Goal: Information Seeking & Learning: Learn about a topic

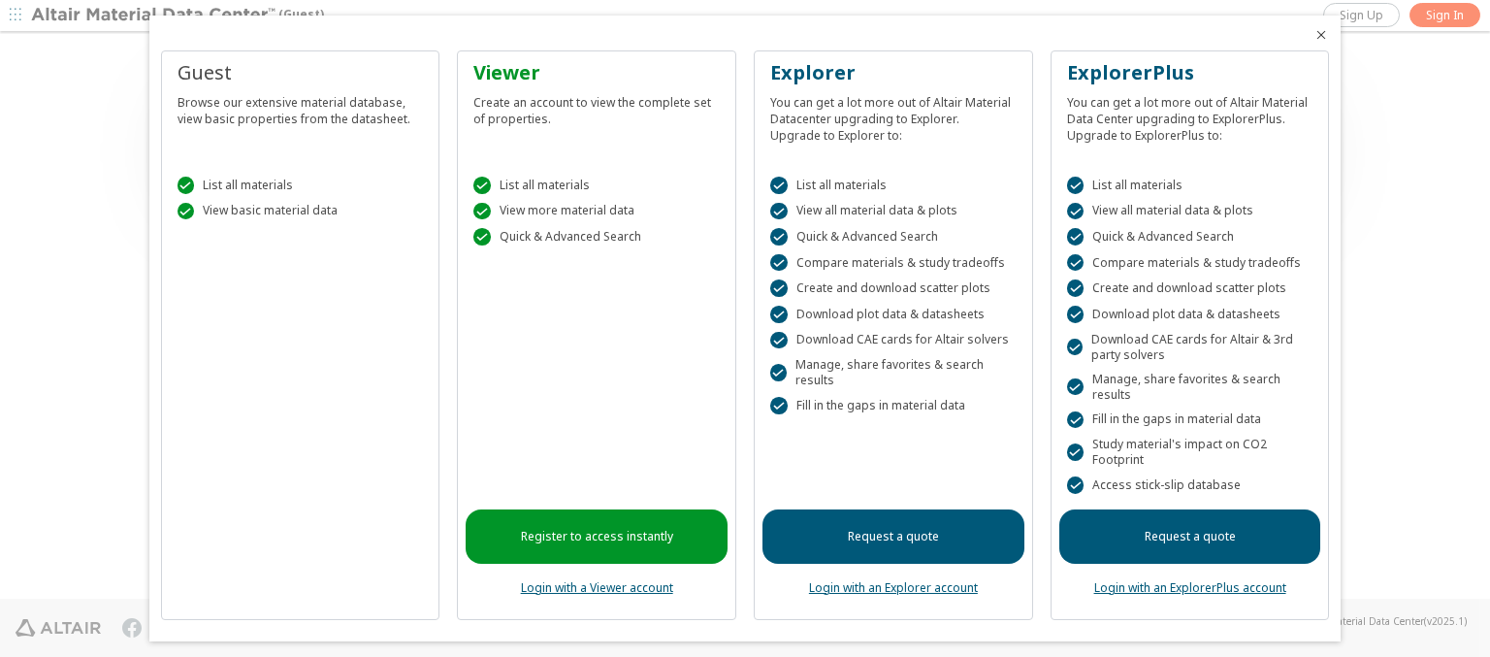
click at [1313, 35] on icon "Close" at bounding box center [1321, 35] width 16 height 16
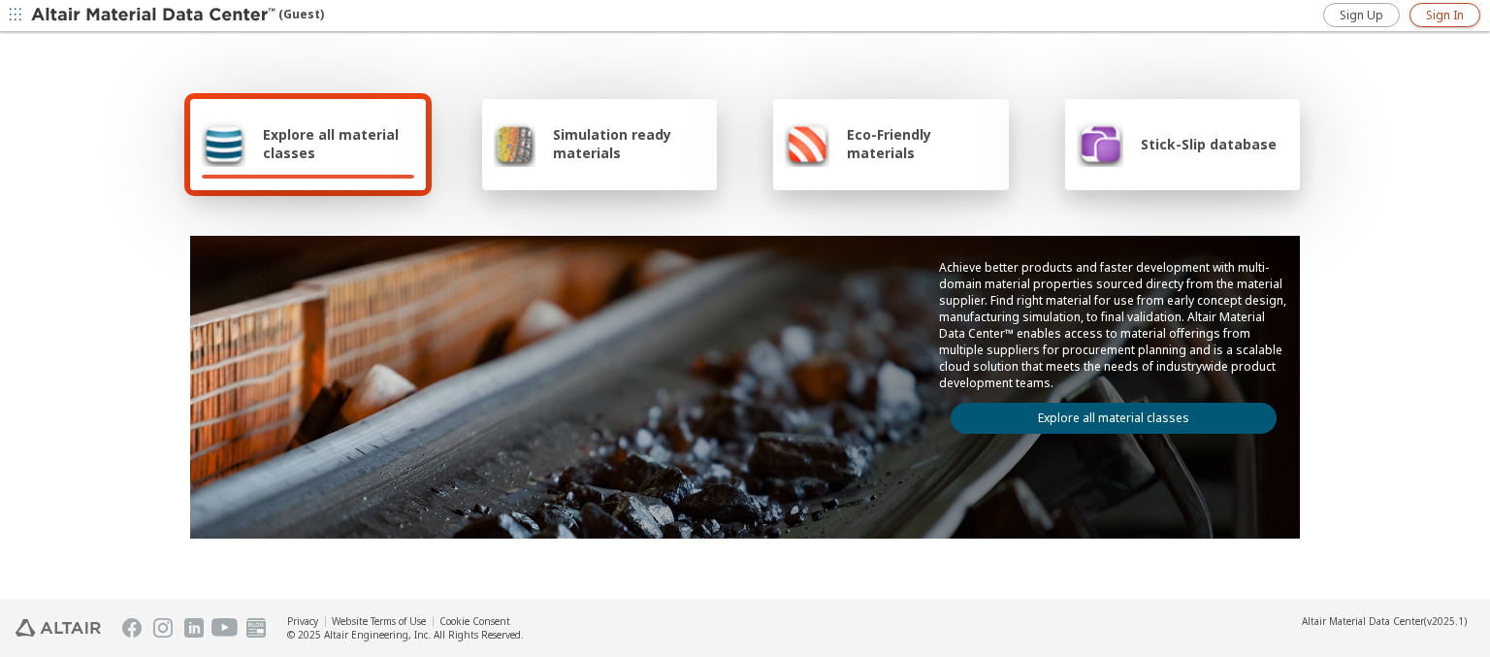
click at [1444, 15] on span "Sign In" at bounding box center [1445, 16] width 38 height 16
click at [154, 16] on img at bounding box center [154, 15] width 247 height 19
click at [331, 144] on span "Explore all material classes" at bounding box center [338, 143] width 151 height 37
click at [1106, 413] on link "Explore all material classes" at bounding box center [1114, 418] width 326 height 31
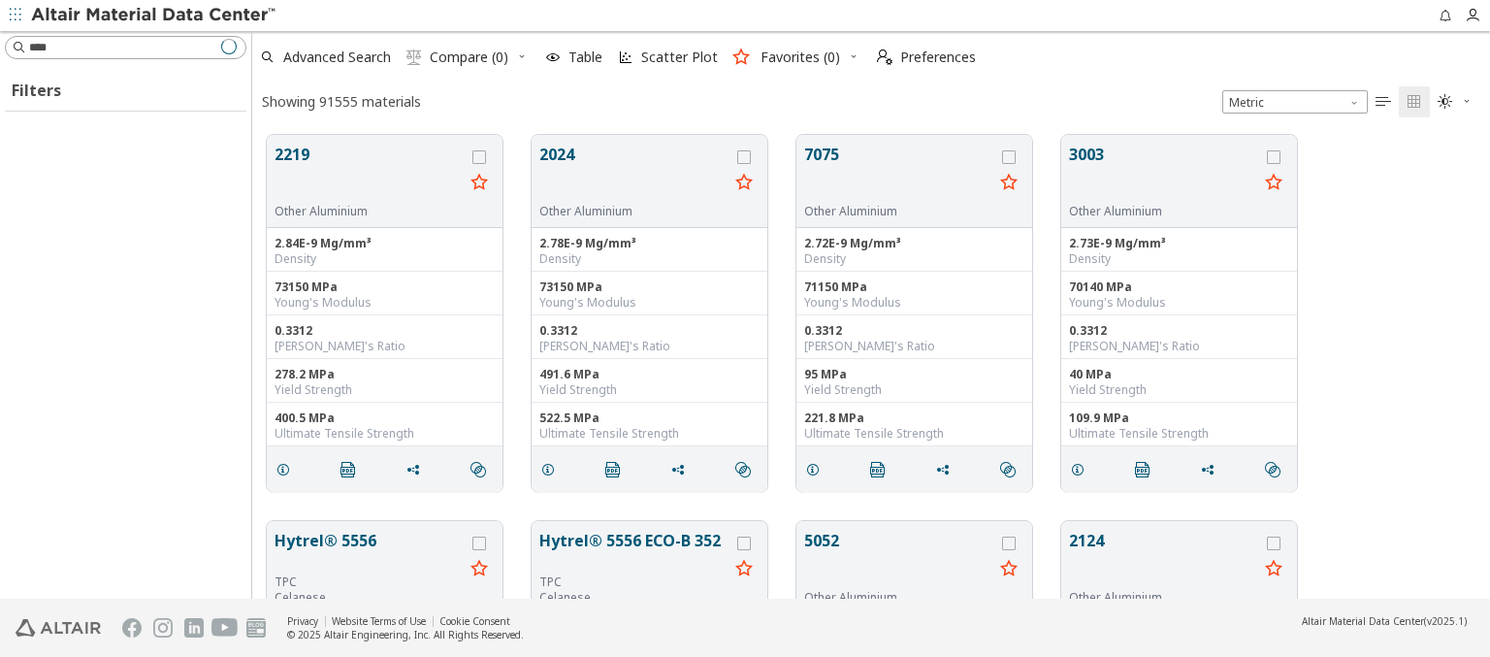
scroll to position [464, 1222]
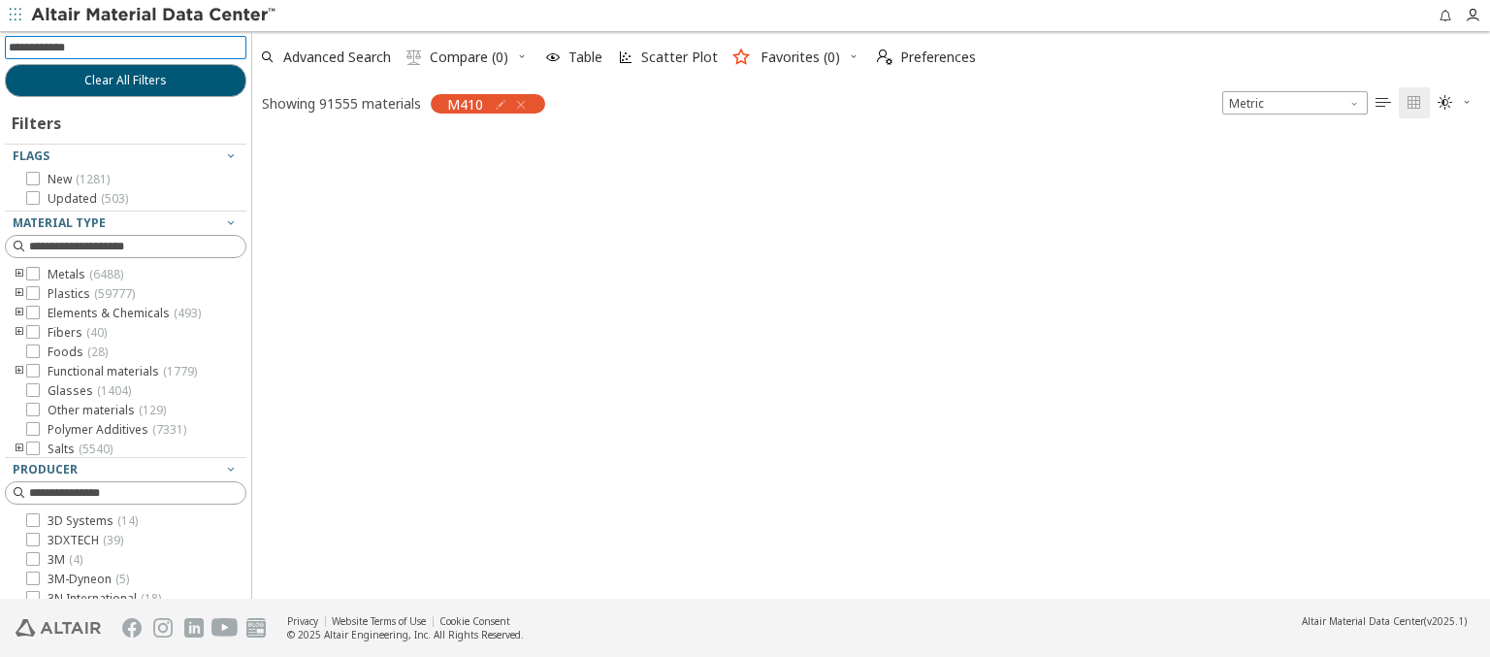
scroll to position [461, 1222]
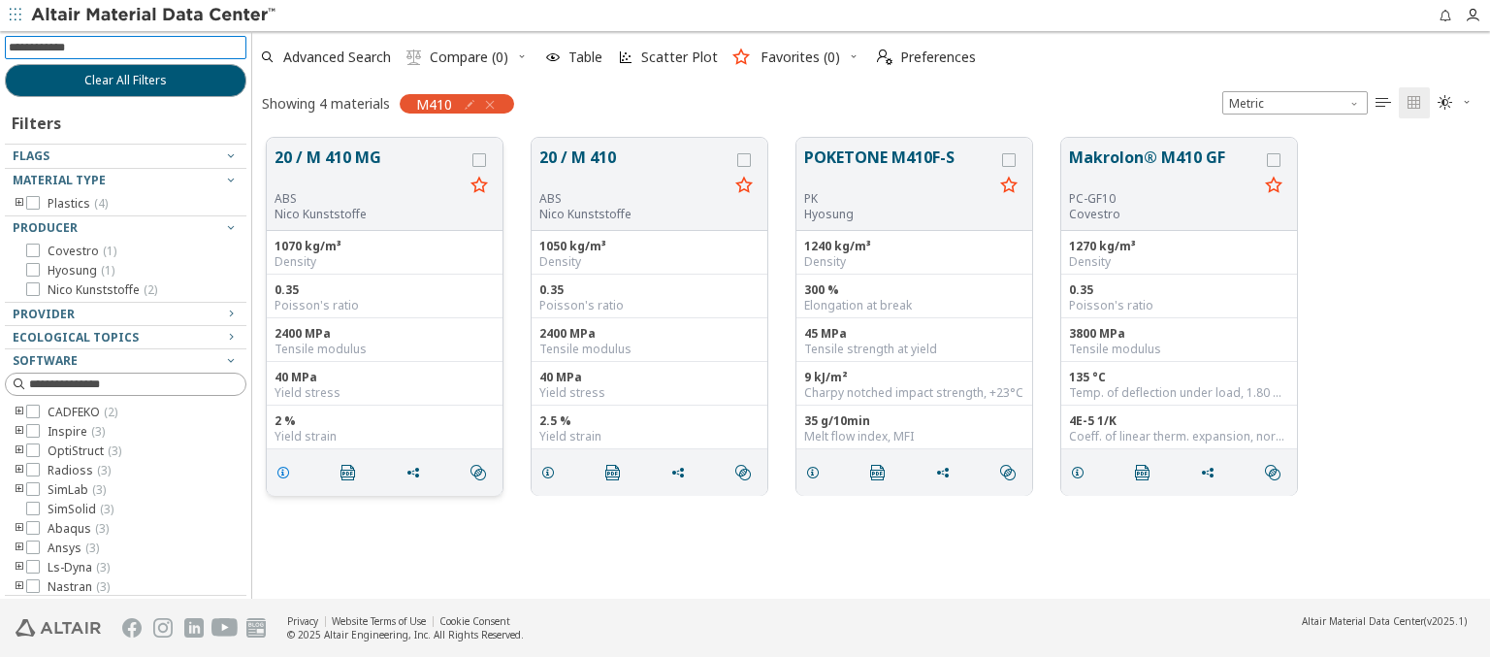
click at [286, 470] on icon "grid" at bounding box center [283, 473] width 16 height 16
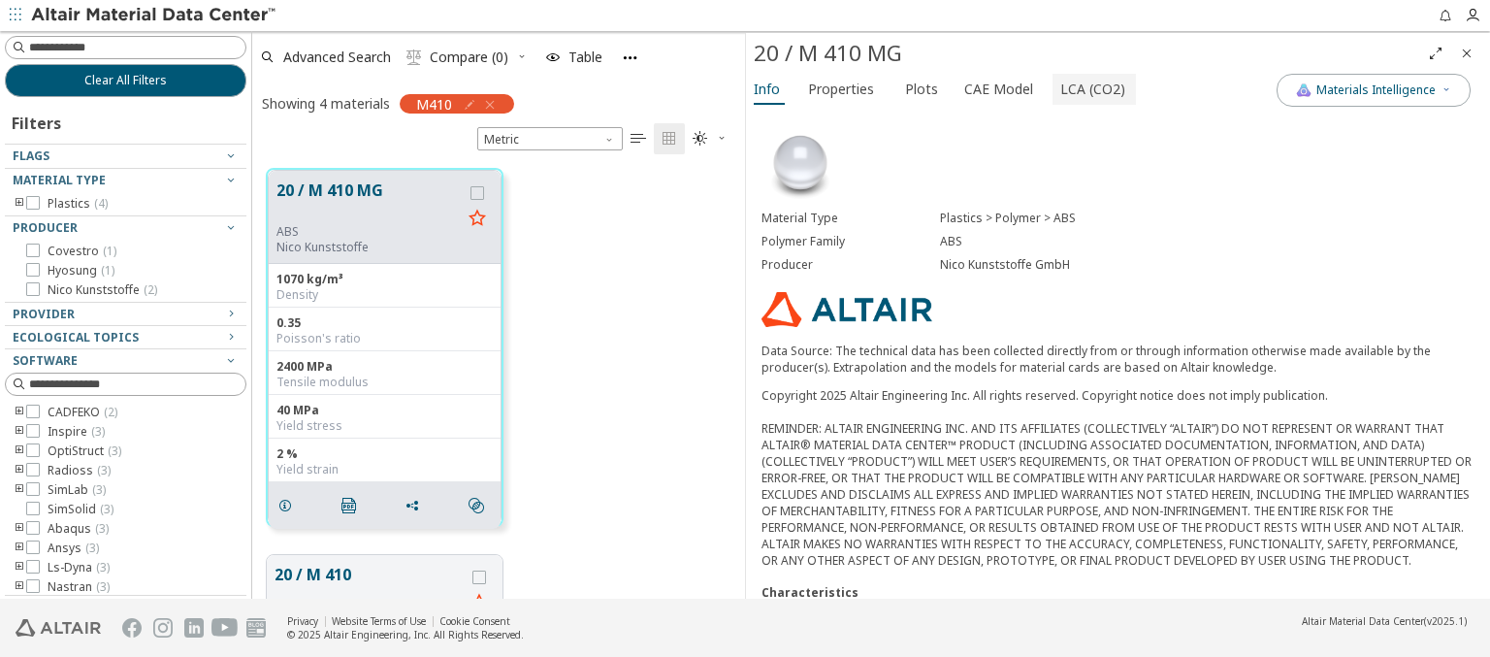
click at [1082, 88] on span "LCA (CO2)" at bounding box center [1092, 89] width 65 height 31
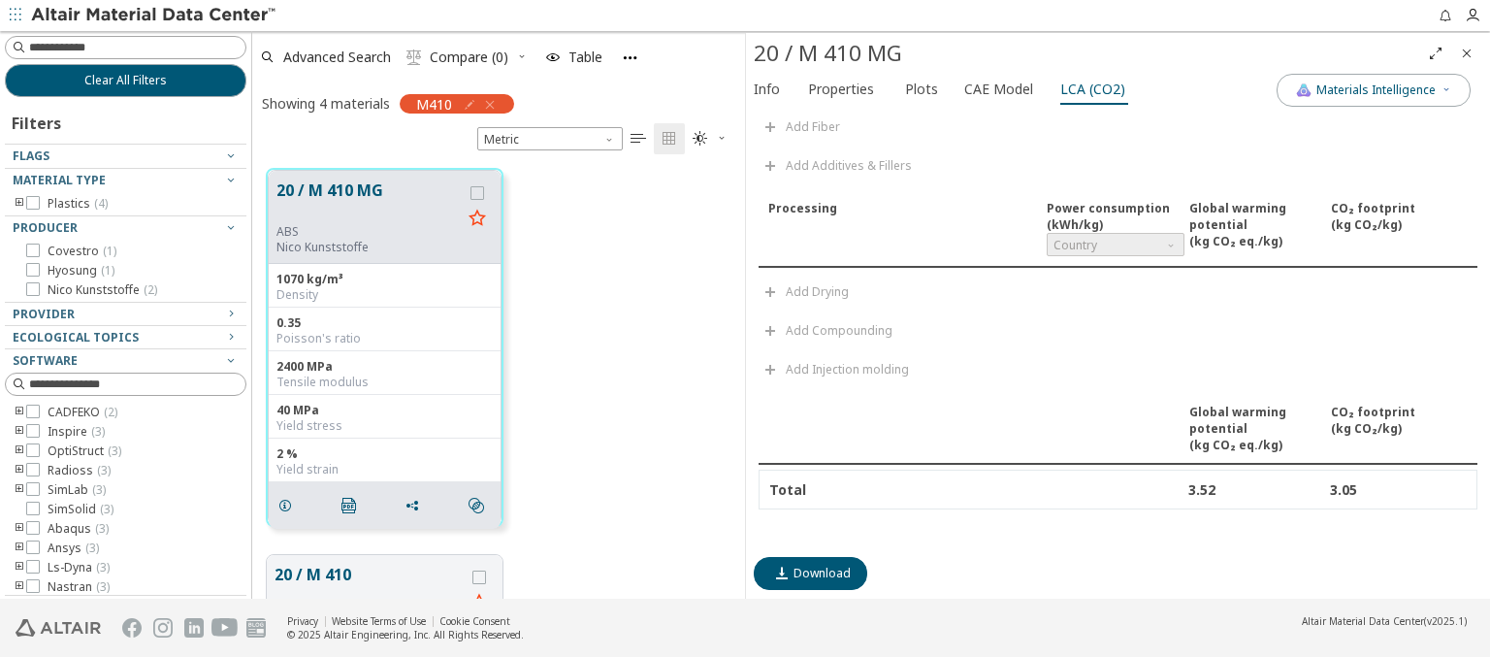
scroll to position [252, 0]
click at [154, 16] on img at bounding box center [154, 15] width 247 height 19
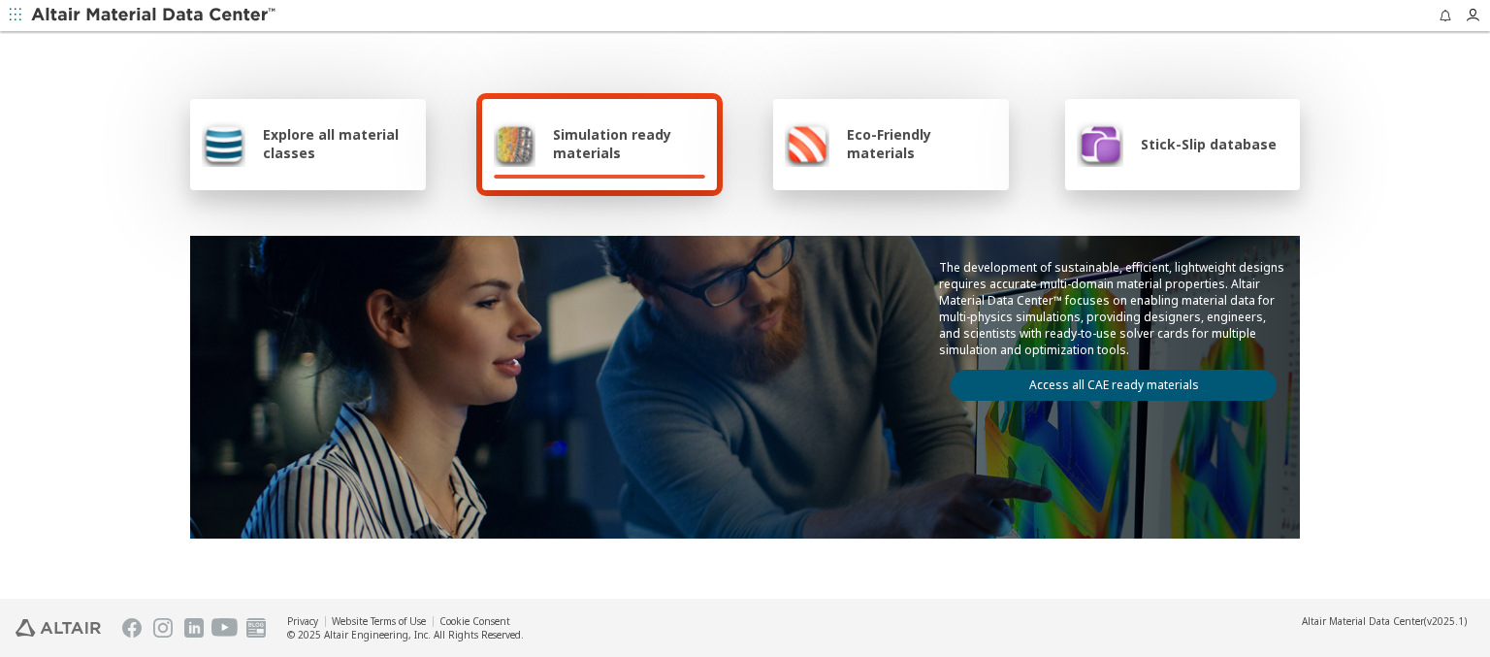
click at [369, 90] on div "Explore all material classes Simulation ready materials Eco-Friendly materials …" at bounding box center [744, 315] width 1125 height 563
click at [362, 131] on span "Explore all material classes" at bounding box center [338, 143] width 151 height 37
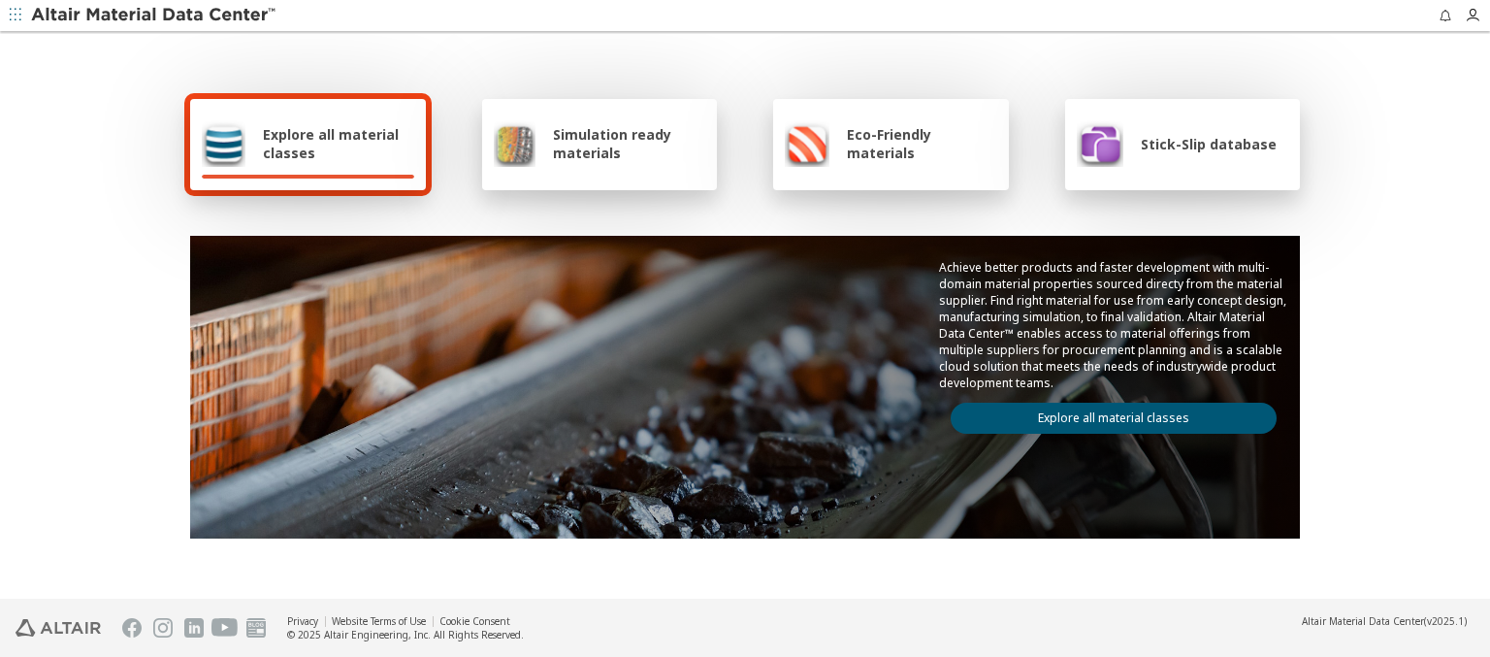
click at [1117, 413] on link "Explore all material classes" at bounding box center [1114, 418] width 326 height 31
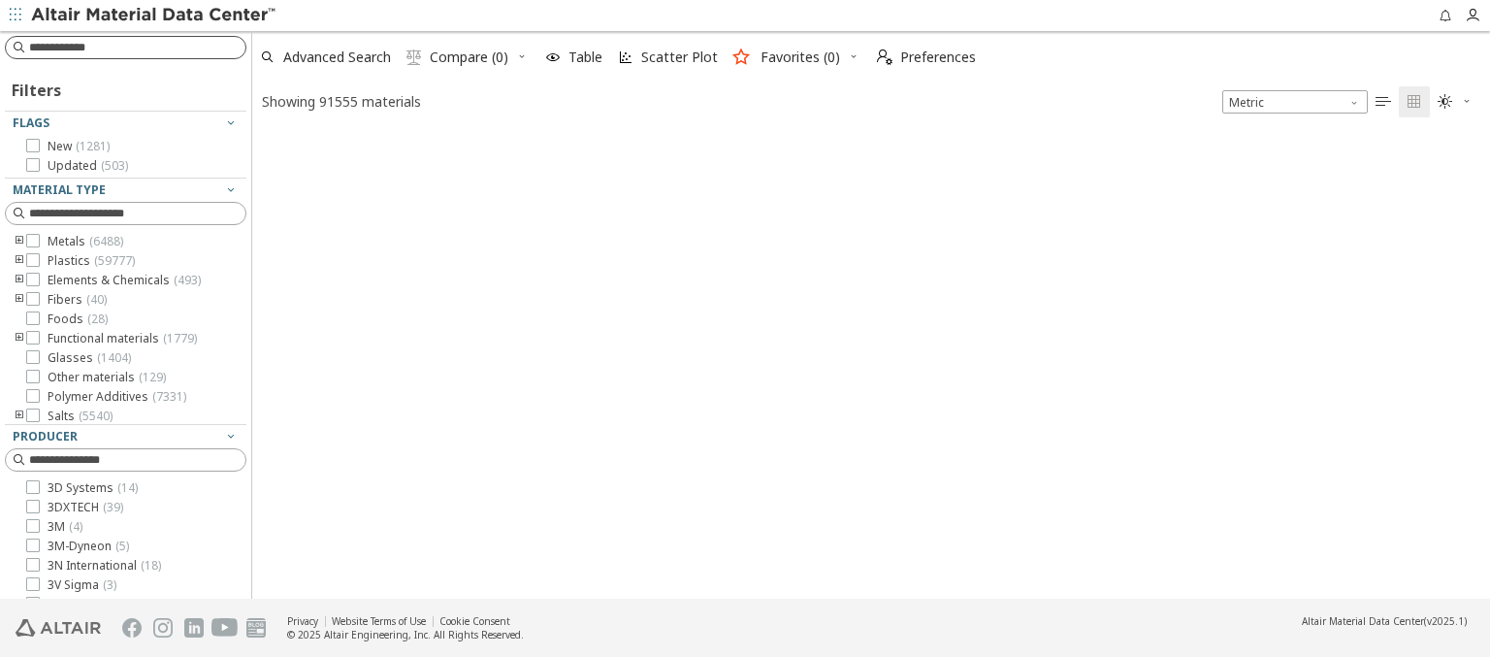
click at [212, 46] on input at bounding box center [137, 47] width 216 height 19
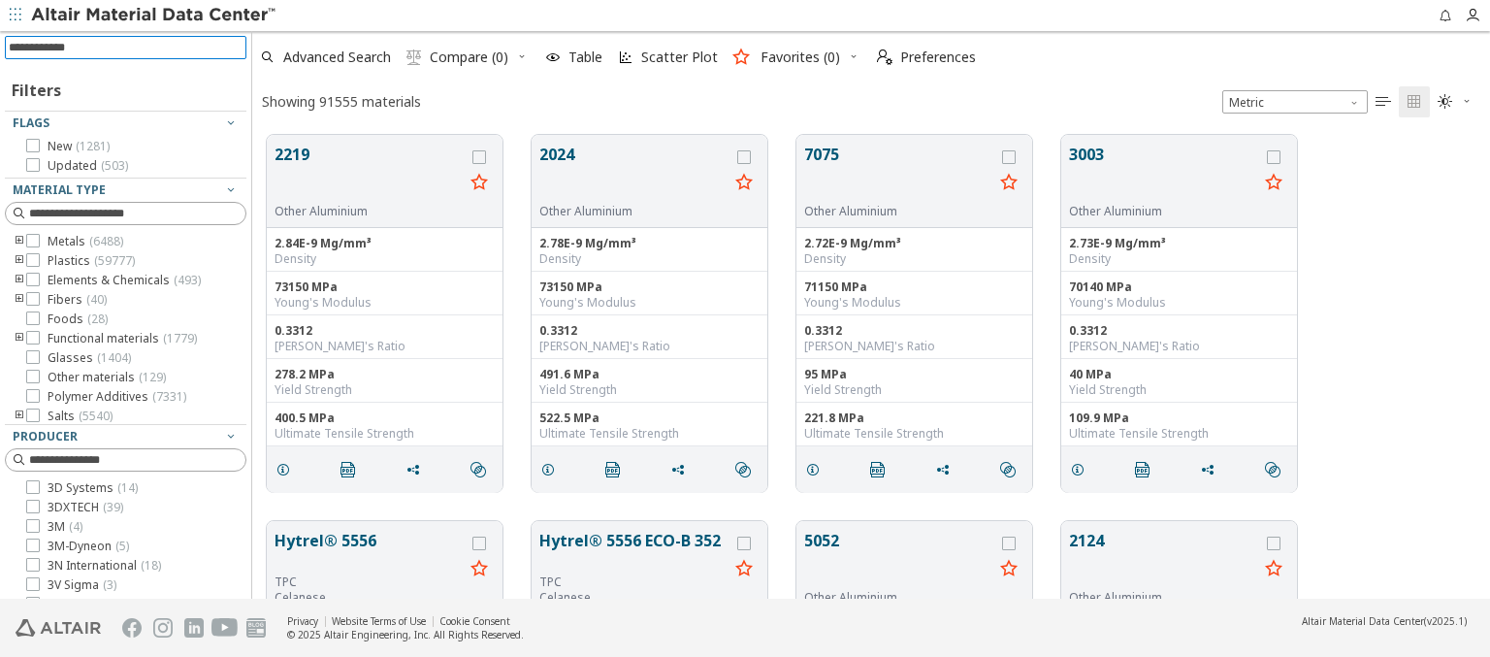
scroll to position [464, 1222]
type input "****"
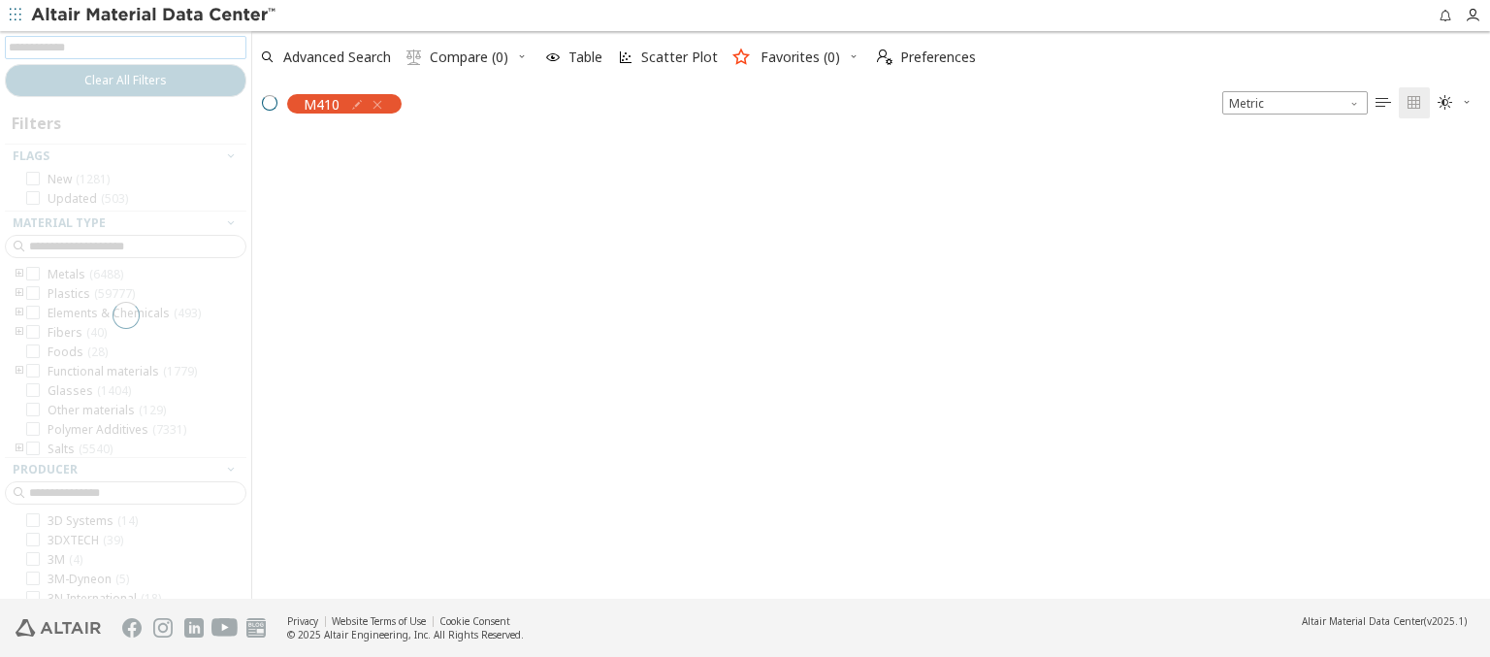
scroll to position [461, 1222]
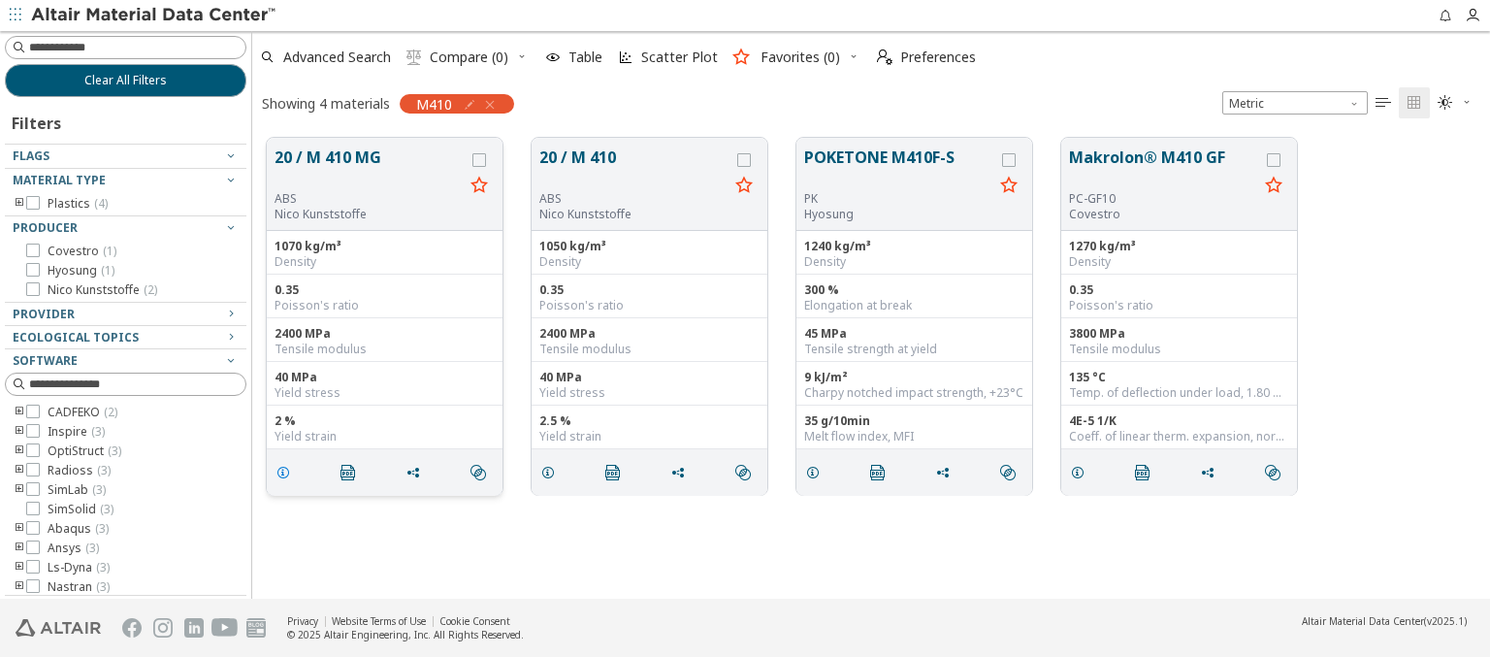
click at [284, 468] on icon "grid" at bounding box center [283, 473] width 16 height 16
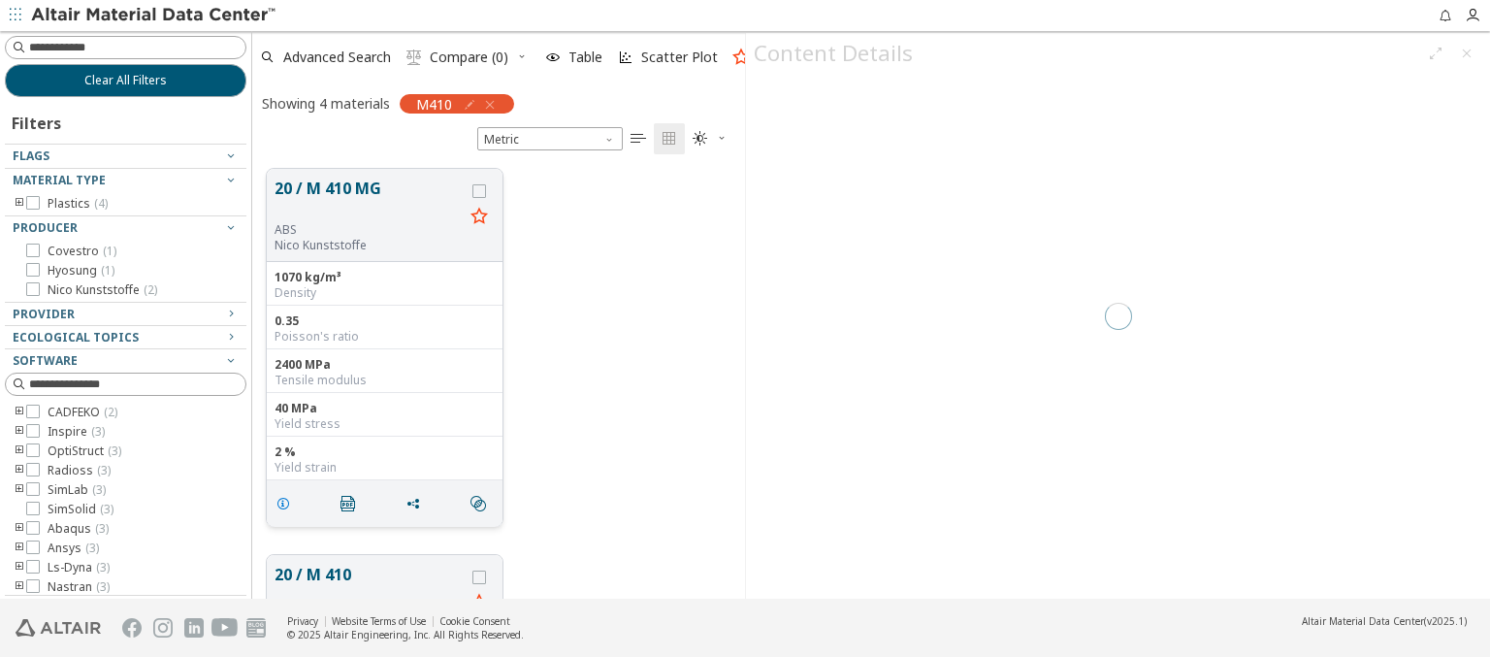
scroll to position [430, 477]
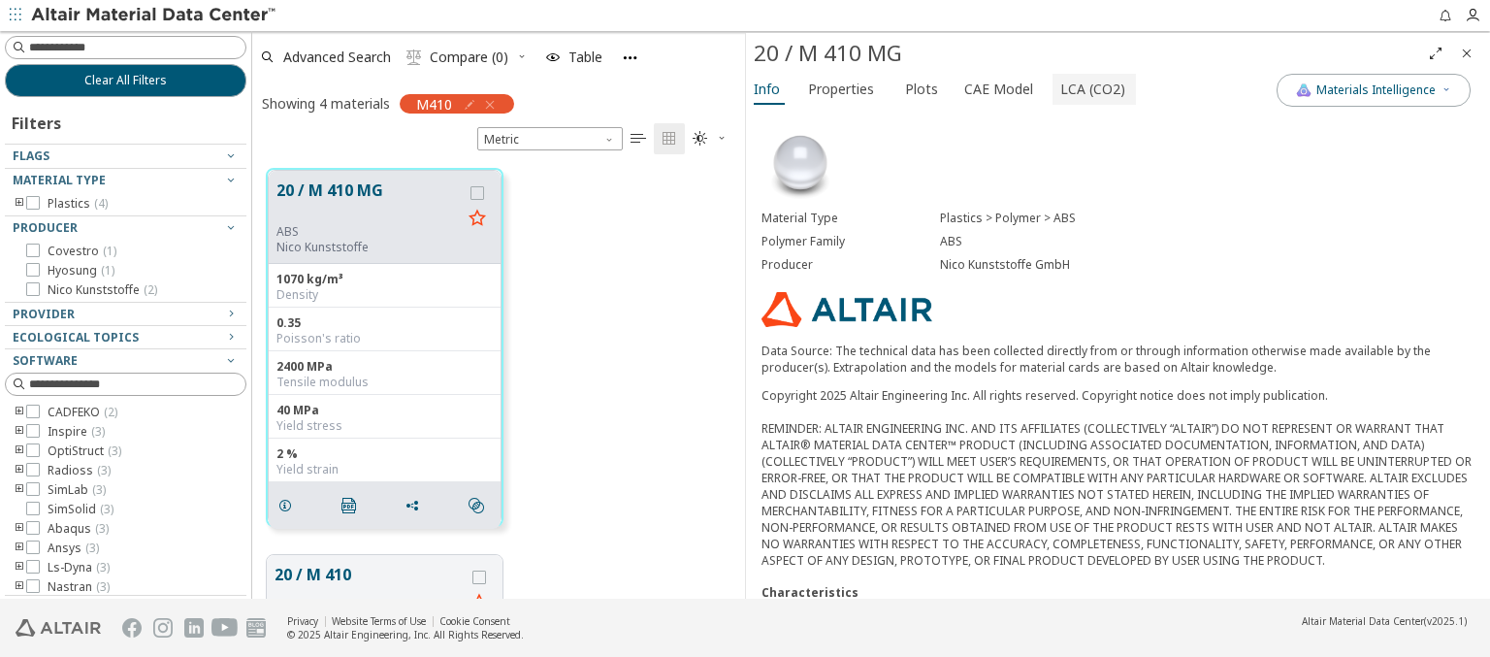
click at [1099, 90] on span "LCA (CO2)" at bounding box center [1092, 89] width 65 height 31
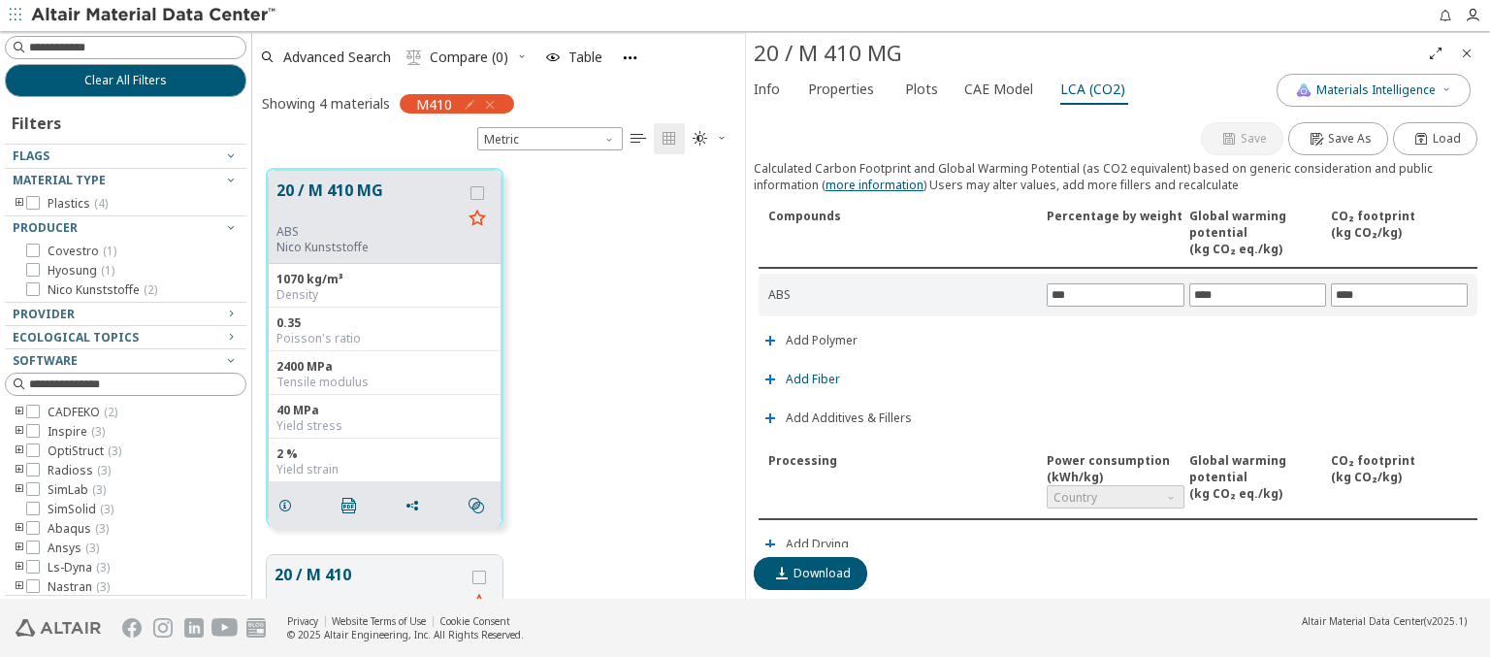
click at [770, 372] on icon "button" at bounding box center [770, 380] width 16 height 16
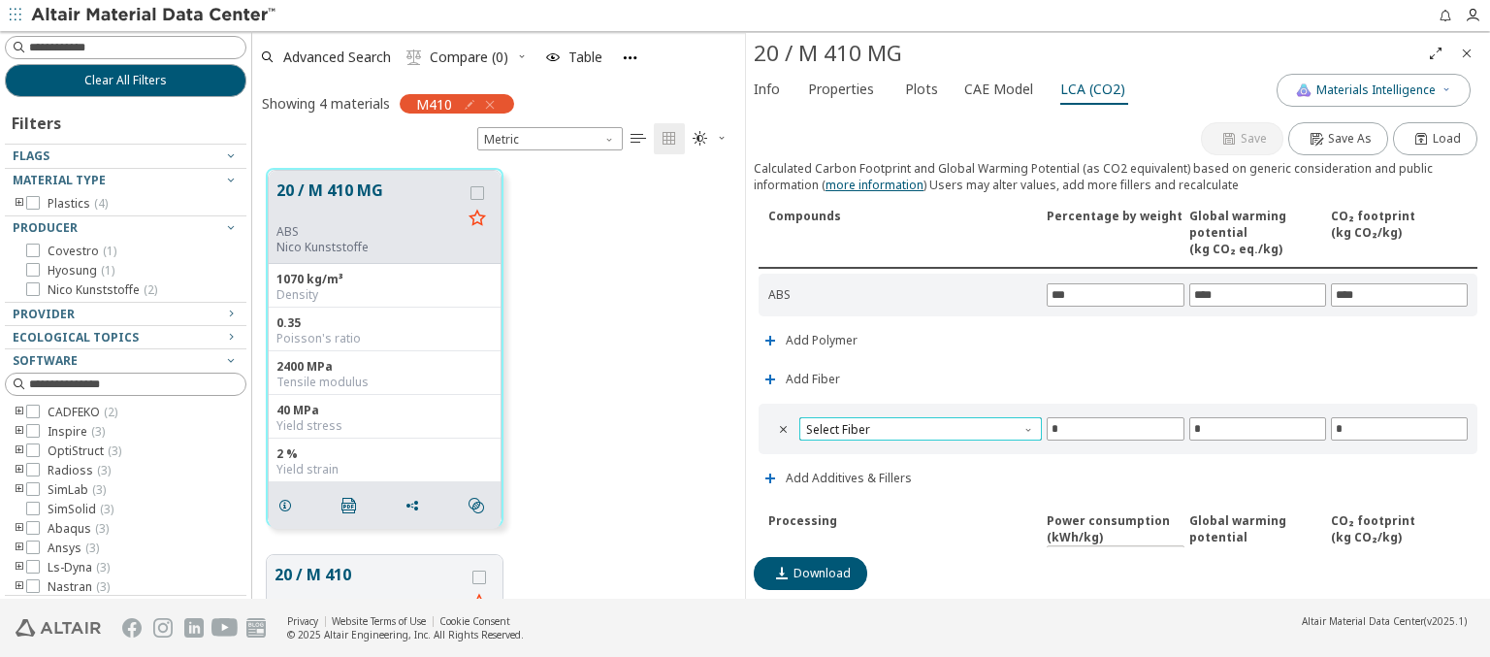
click at [833, 425] on span "Select Fiber" at bounding box center [920, 428] width 242 height 23
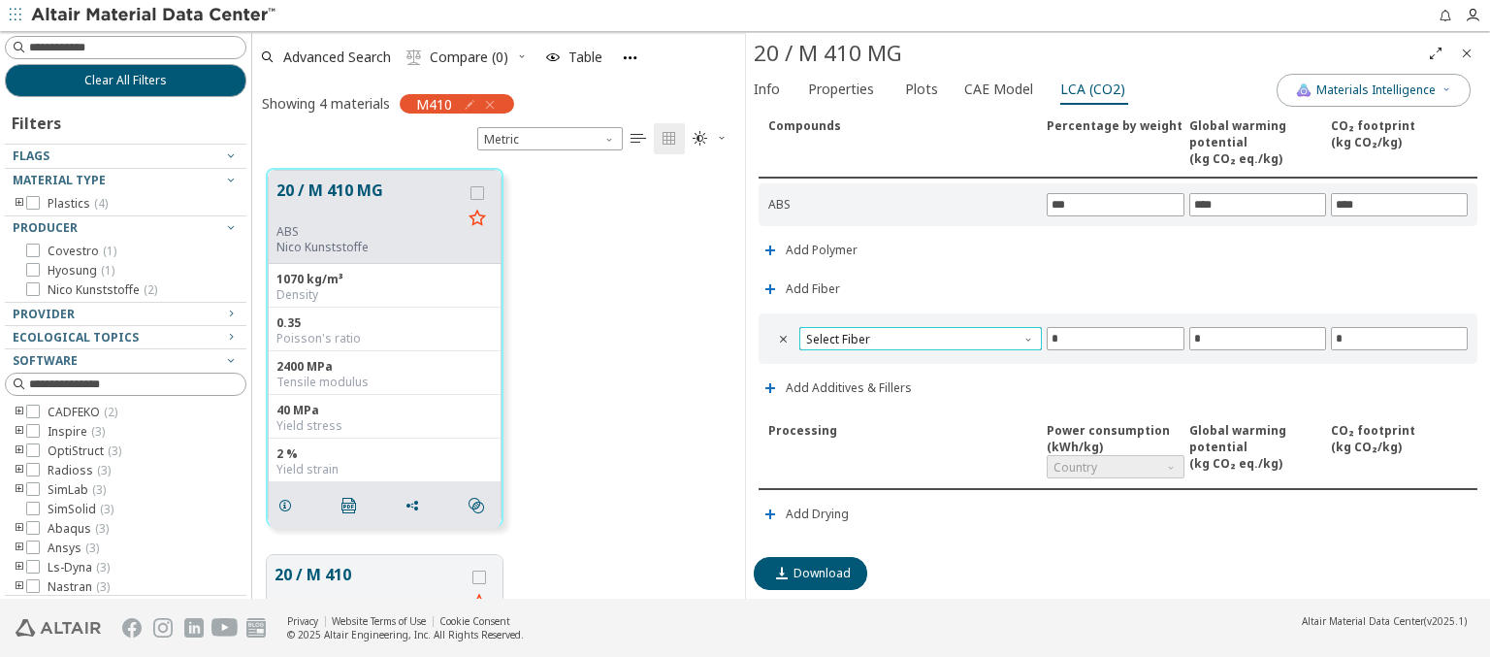
scroll to position [111, 0]
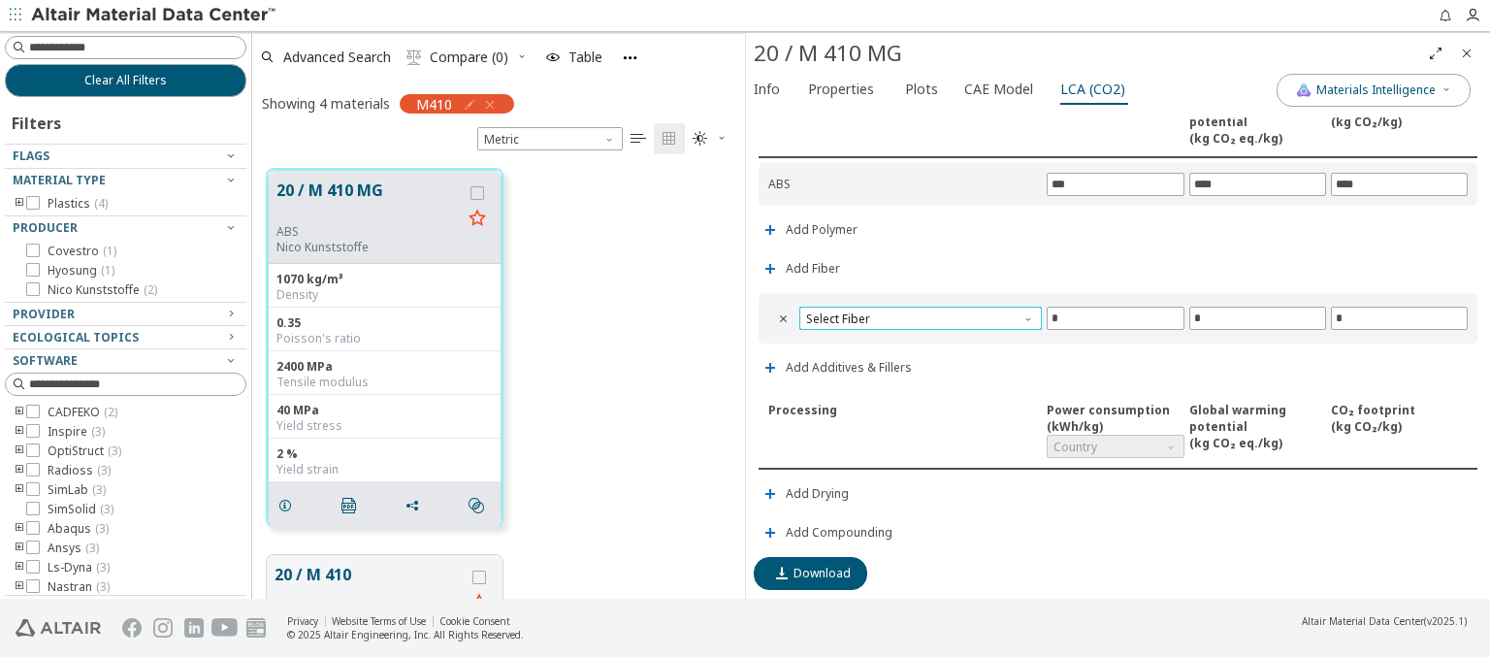
click at [892, 316] on span "Select Fiber" at bounding box center [920, 318] width 242 height 23
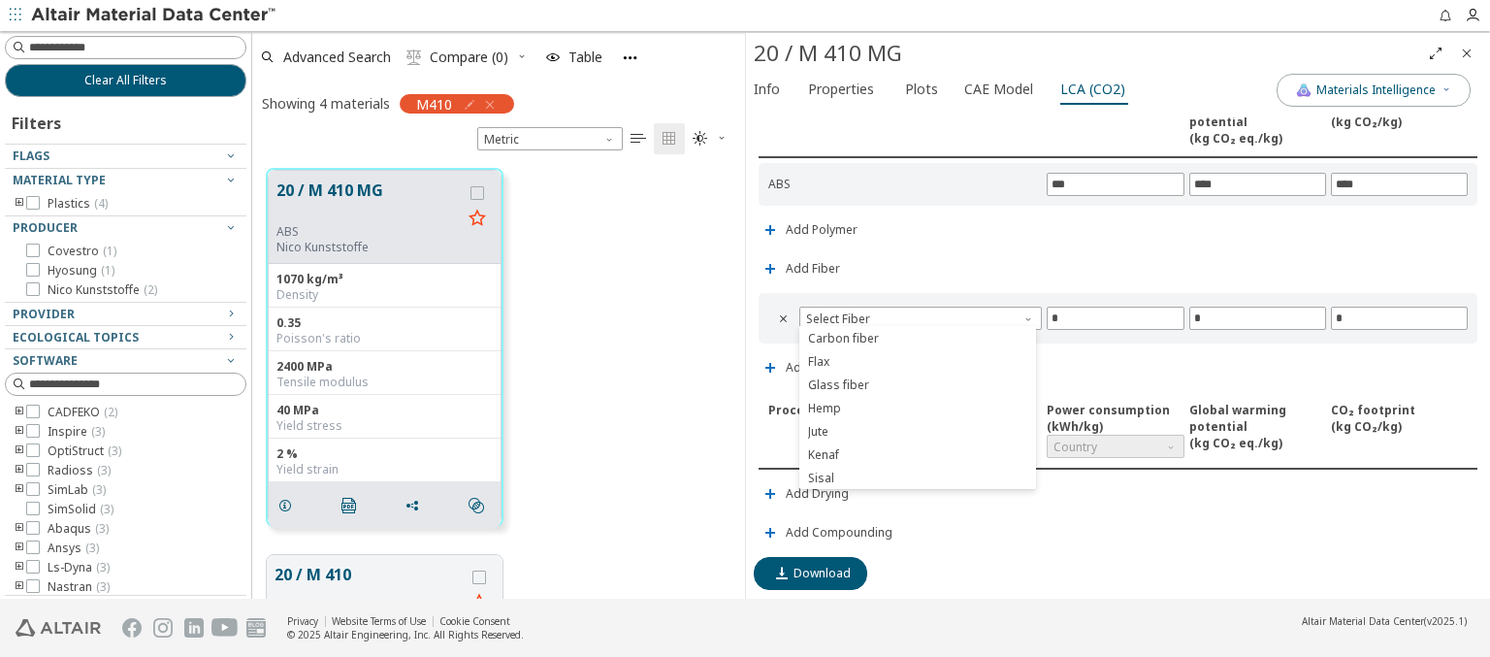
click at [985, 247] on div "Save Save As Load Calculated Carbon Footprint and Global Warming Potential (as …" at bounding box center [1118, 332] width 728 height 430
click at [788, 318] on icon "" at bounding box center [784, 318] width 16 height 16
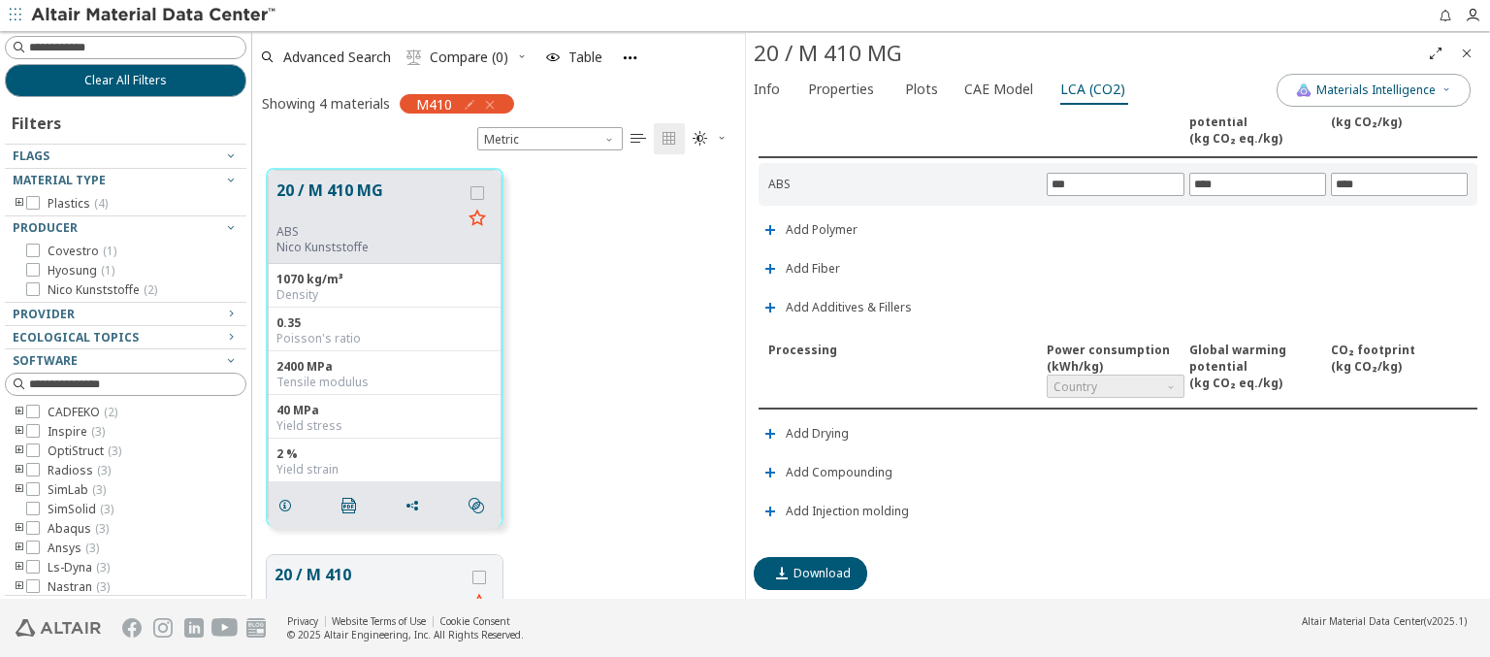
click at [489, 98] on icon "button" at bounding box center [490, 105] width 16 height 16
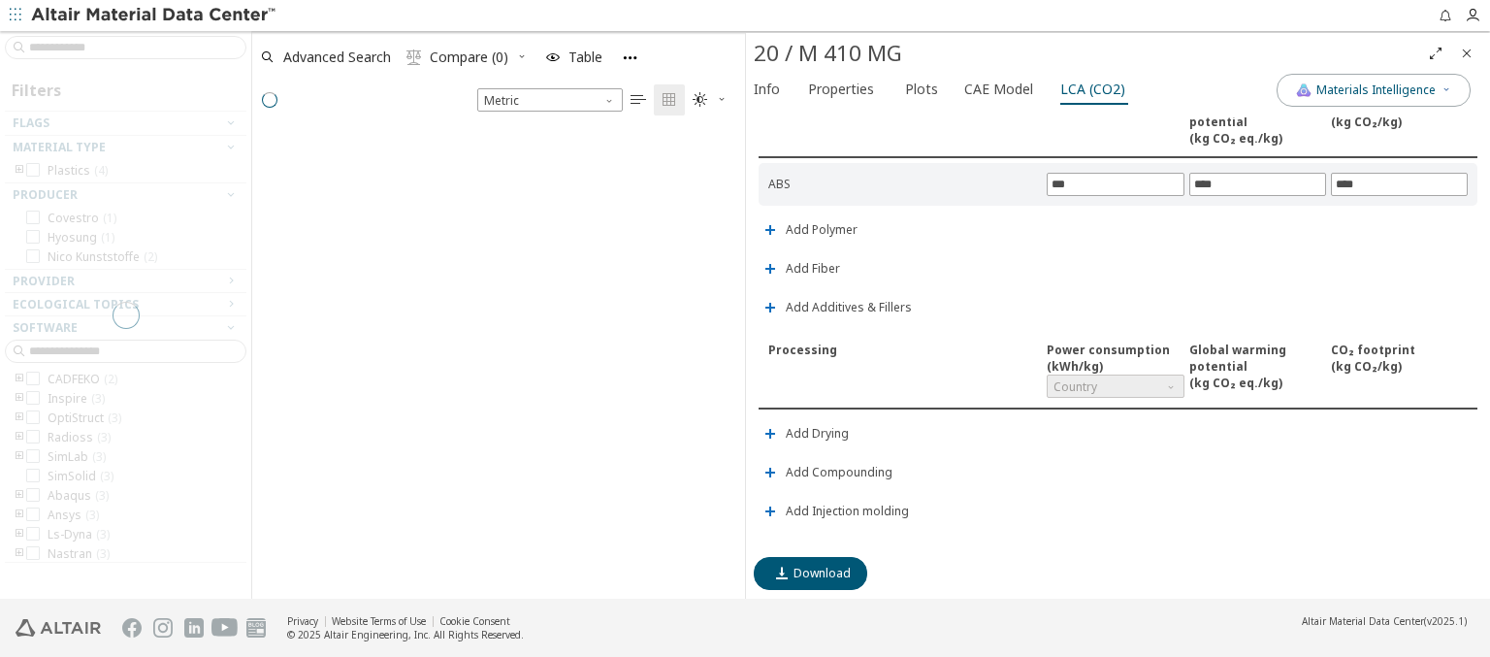
scroll to position [467, 477]
click at [774, 266] on icon "button" at bounding box center [770, 269] width 16 height 16
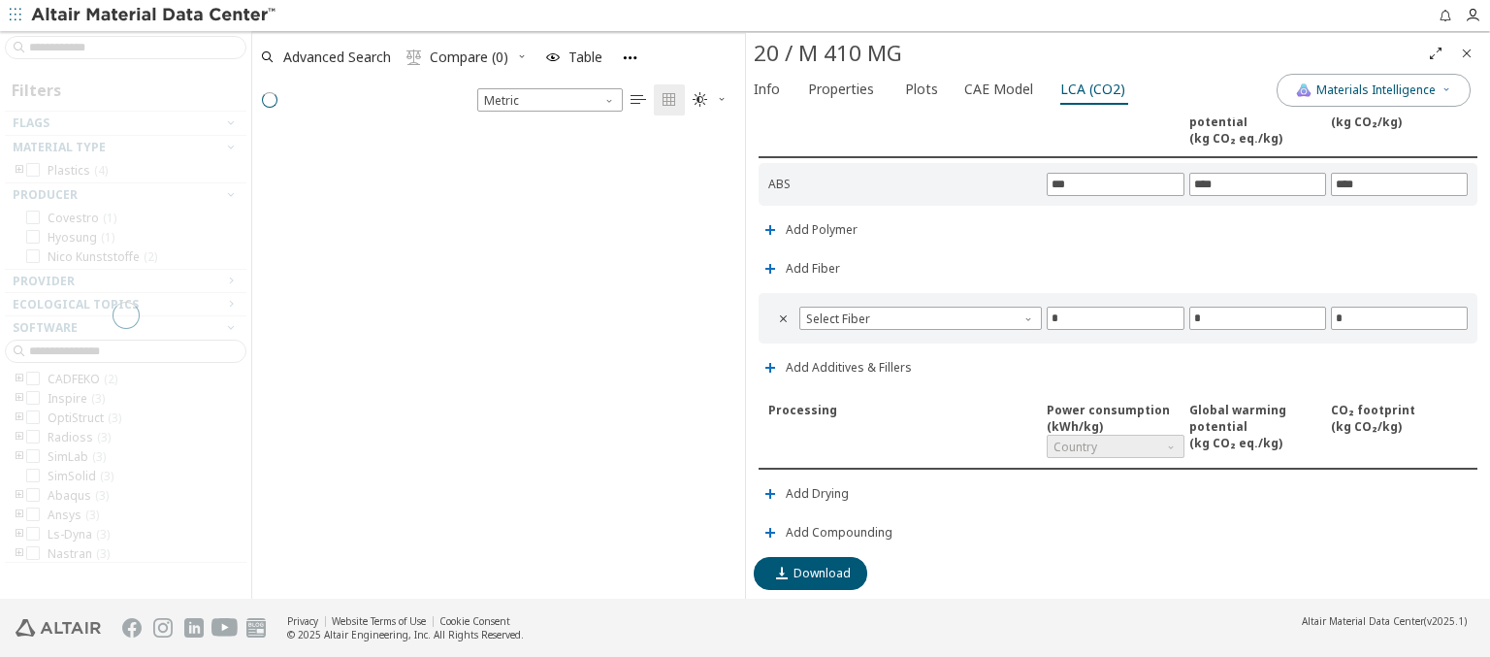
scroll to position [464, 477]
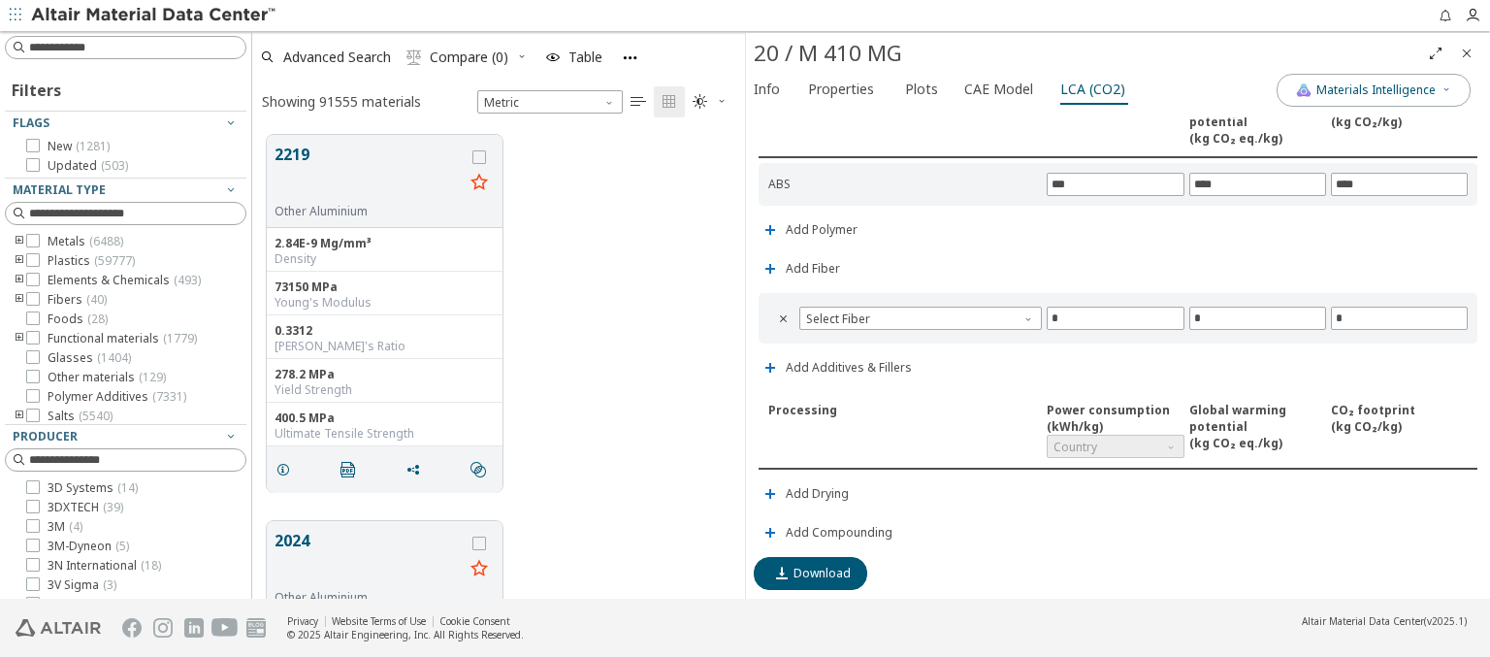
click at [776, 317] on icon "" at bounding box center [784, 318] width 16 height 16
